Goal: Share content

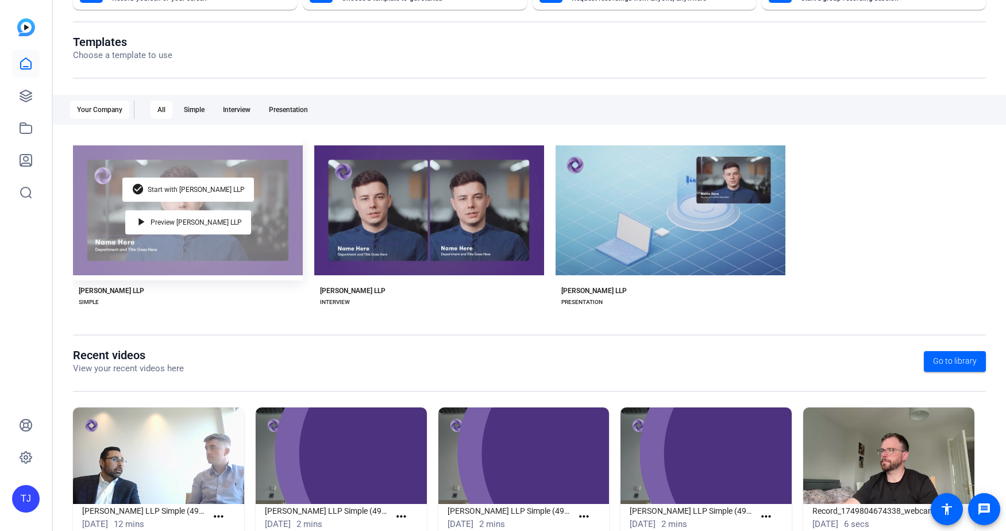
scroll to position [138, 0]
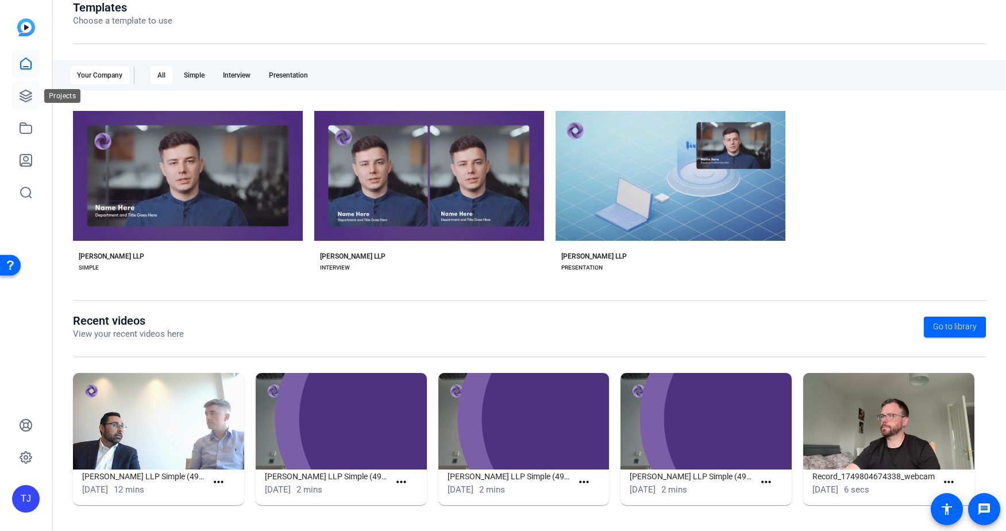
click at [30, 95] on icon at bounding box center [25, 95] width 11 height 11
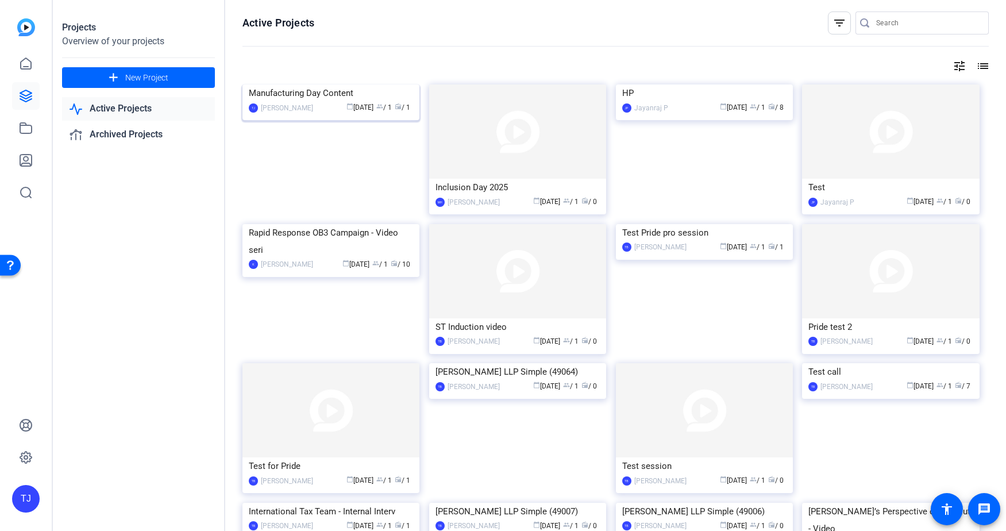
click at [322, 84] on img at bounding box center [330, 84] width 177 height 0
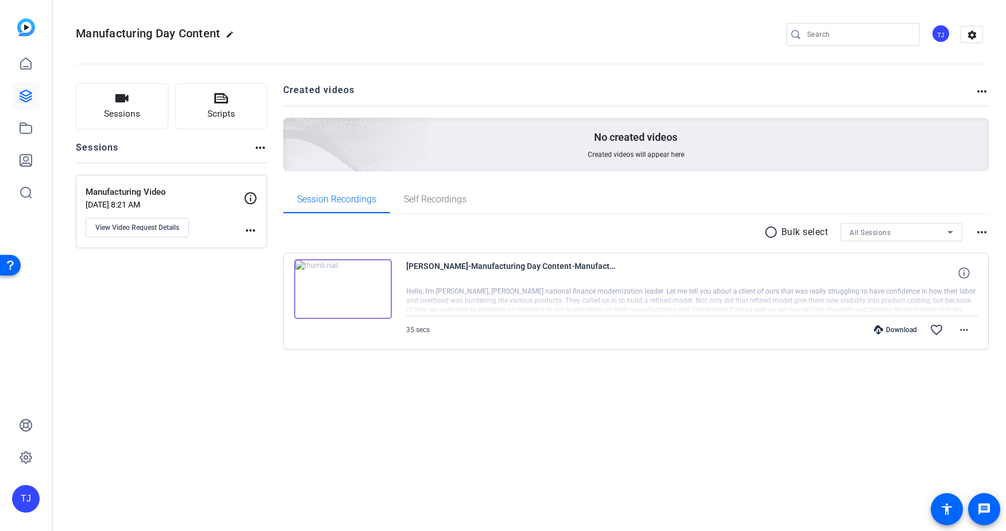
click at [343, 290] on img at bounding box center [343, 289] width 98 height 60
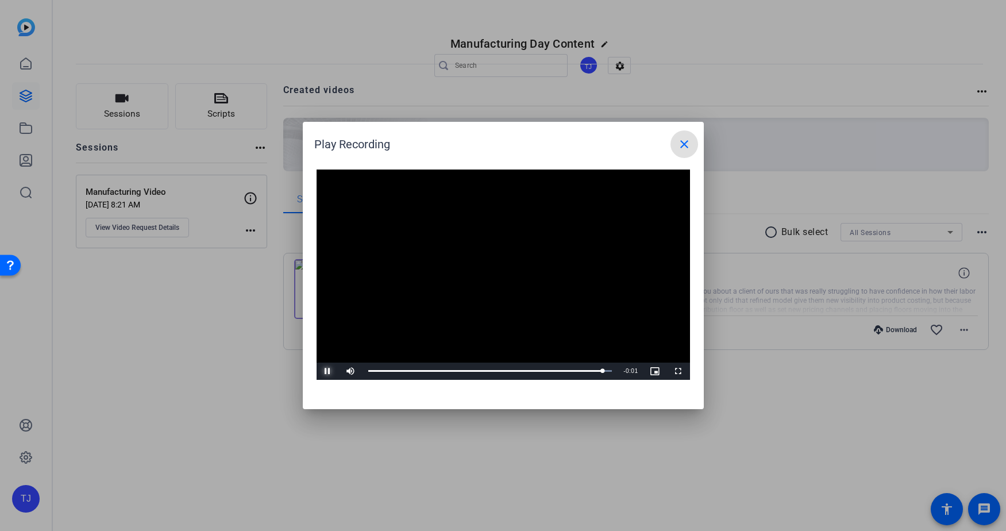
click at [328, 371] on span "Video Player" at bounding box center [327, 371] width 23 height 0
click at [680, 150] on mat-icon "close" at bounding box center [684, 144] width 14 height 14
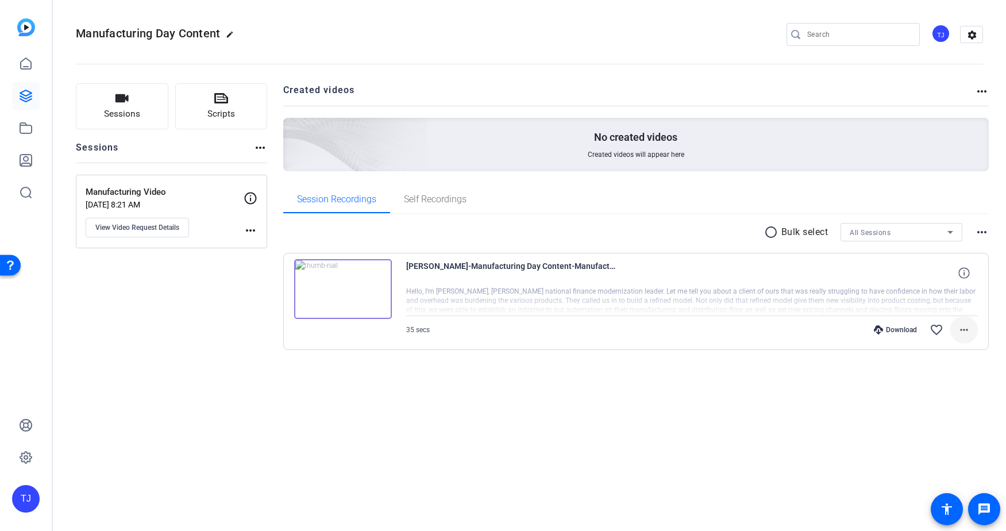
click at [964, 326] on mat-icon "more_horiz" at bounding box center [964, 330] width 14 height 14
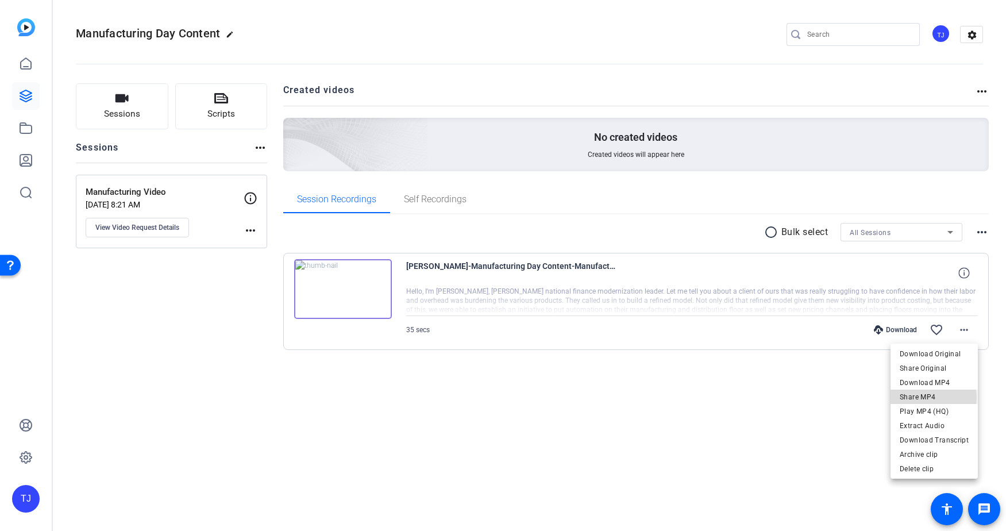
click at [918, 397] on span "Share MP4" at bounding box center [934, 397] width 69 height 14
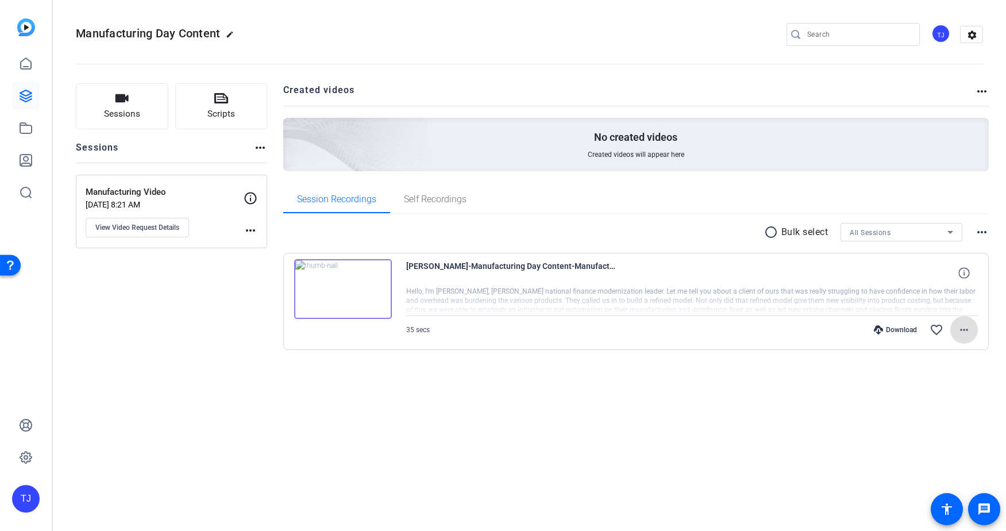
click at [155, 410] on div "Manufacturing Day Content edit TJ settings Sessions Scripts Sessions more_horiz…" at bounding box center [529, 265] width 953 height 531
